Goal: Find contact information: Find contact information

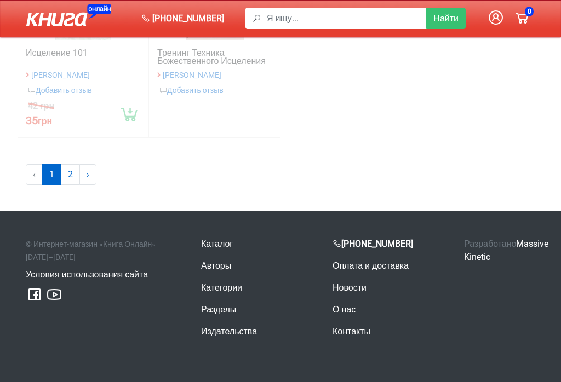
scroll to position [612, 0]
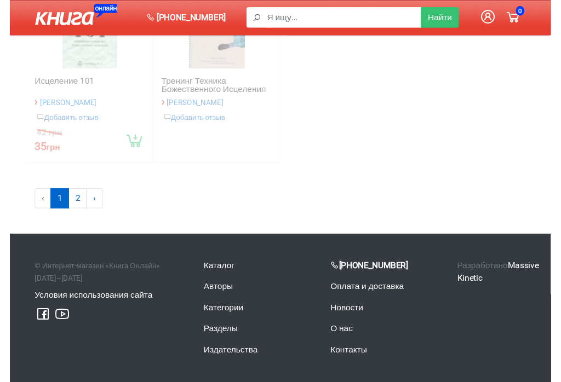
scroll to position [749, 0]
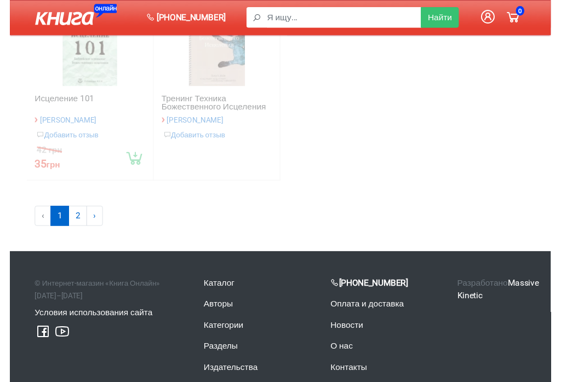
scroll to position [749, 0]
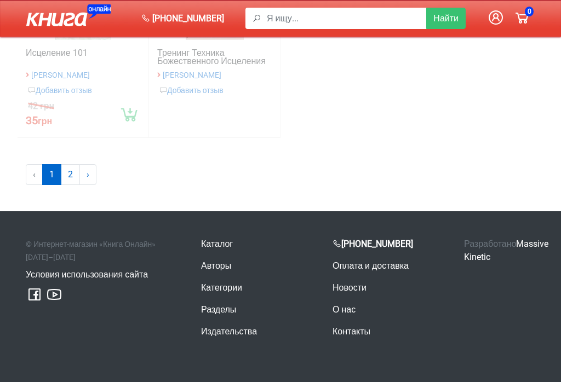
click at [332, 240] on icon at bounding box center [336, 243] width 9 height 9
click at [51, 292] on icon at bounding box center [54, 295] width 18 height 18
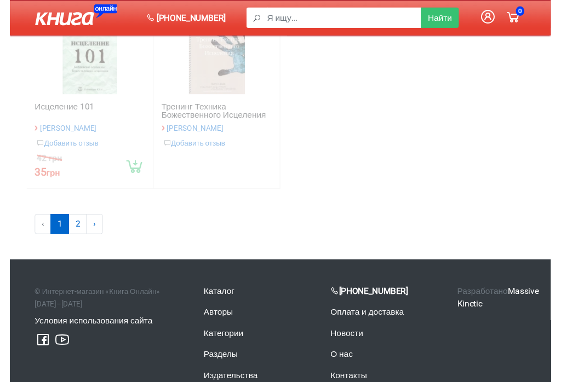
scroll to position [749, 0]
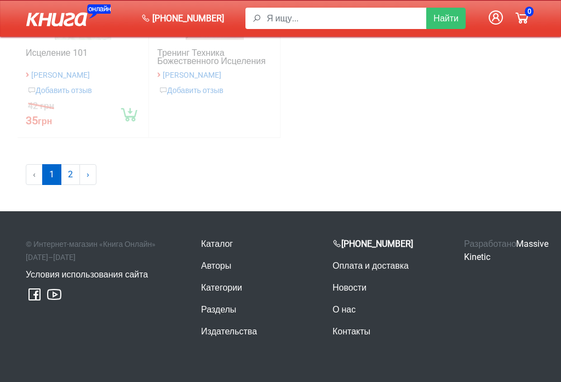
click at [346, 240] on b "[PHONE_NUMBER]" at bounding box center [372, 244] width 81 height 10
click at [334, 328] on link "Контакты" at bounding box center [351, 331] width 38 height 10
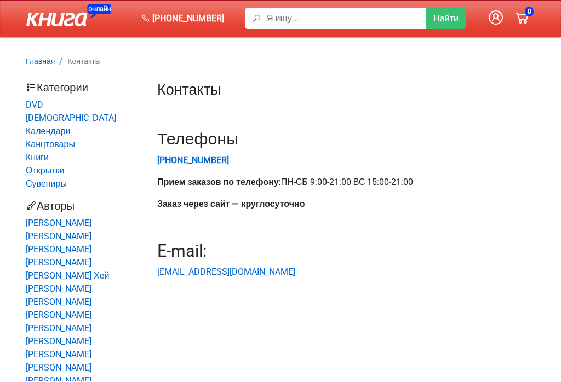
click at [167, 158] on strong "[PHONE_NUMBER]" at bounding box center [193, 160] width 72 height 10
click at [160, 156] on strong "[PHONE_NUMBER]" at bounding box center [193, 160] width 72 height 10
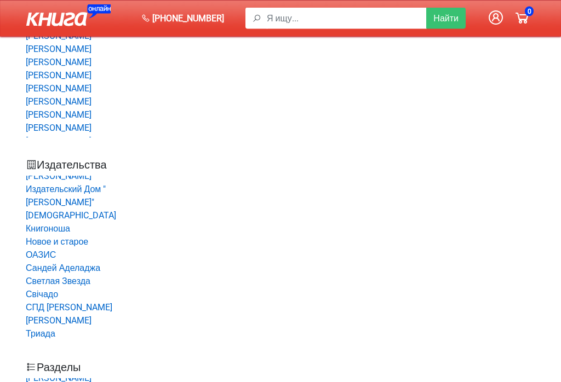
scroll to position [244, 0]
click at [560, 198] on main "Главная Контакты Категории DVD [DEMOGRAPHIC_DATA] Календари Канцтовары [GEOGRAP…" at bounding box center [280, 167] width 561 height 822
